Goal: Check status: Check status

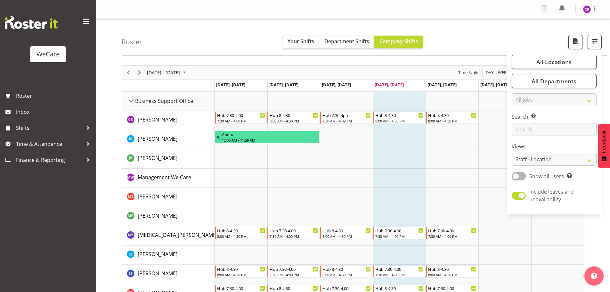
select select "location"
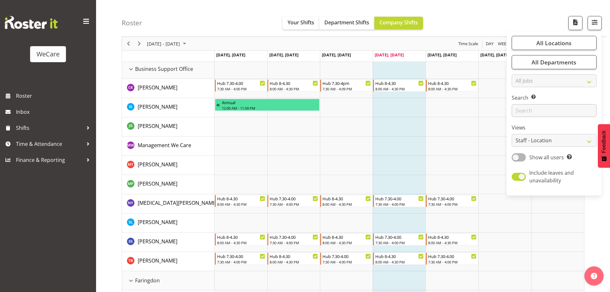
drag, startPoint x: 0, startPoint y: 0, endPoint x: 543, endPoint y: 110, distance: 554.4
click at [542, 110] on input "text" at bounding box center [554, 110] width 85 height 13
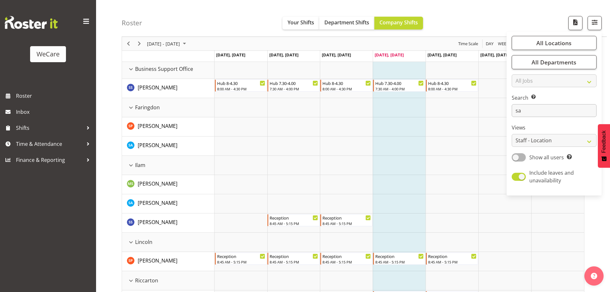
type input "s"
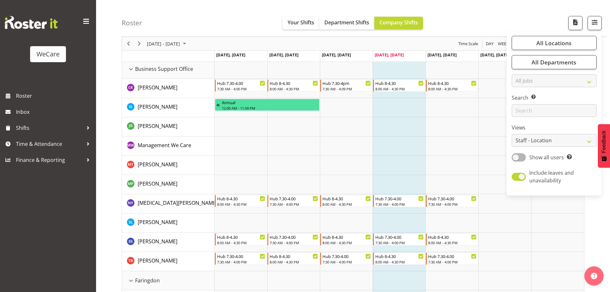
click at [395, 148] on td "Timeline Week of September 4, 2025" at bounding box center [399, 145] width 53 height 19
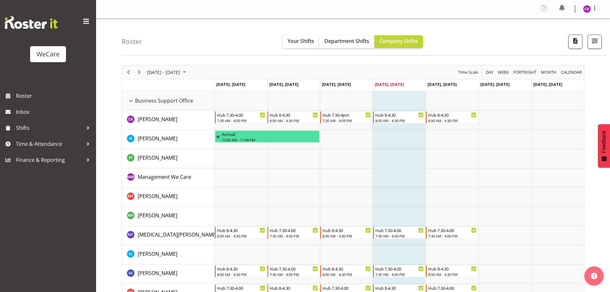
scroll to position [0, 0]
click at [181, 69] on span "[DATE] - [DATE]" at bounding box center [163, 73] width 34 height 8
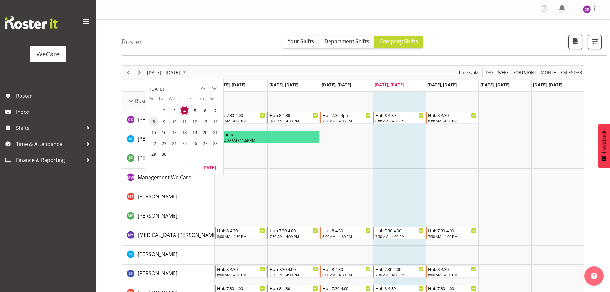
click at [153, 124] on span "8" at bounding box center [154, 122] width 10 height 10
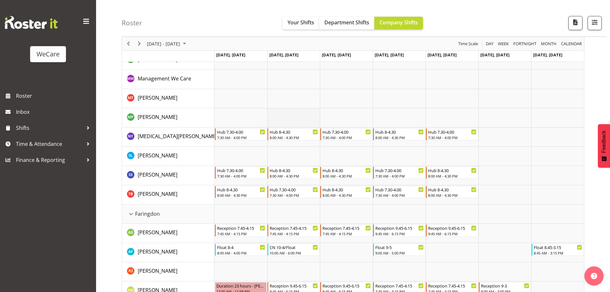
scroll to position [320, 0]
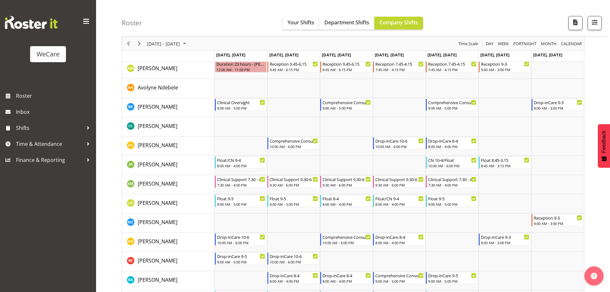
click at [190, 44] on div "[DATE] - [DATE]" at bounding box center [167, 43] width 45 height 13
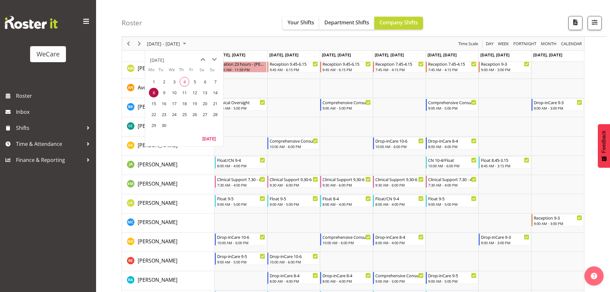
click at [183, 83] on span "4" at bounding box center [185, 82] width 10 height 10
